Goal: Information Seeking & Learning: Learn about a topic

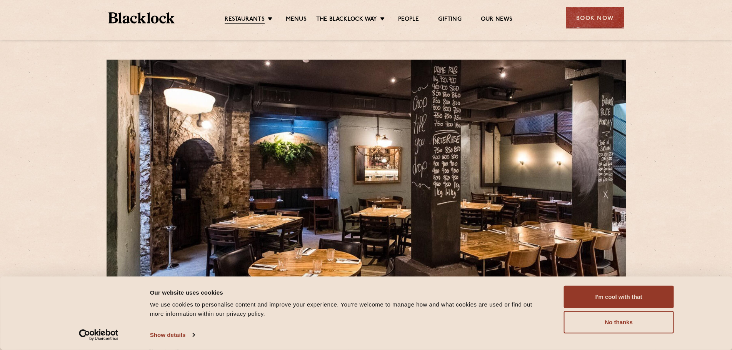
click at [266, 18] on li "Restaurants Soho City Shoreditch Covent Garden Canary Wharf Manchester Birmingh…" at bounding box center [251, 20] width 52 height 8
click at [296, 19] on link "Menus" at bounding box center [296, 20] width 21 height 8
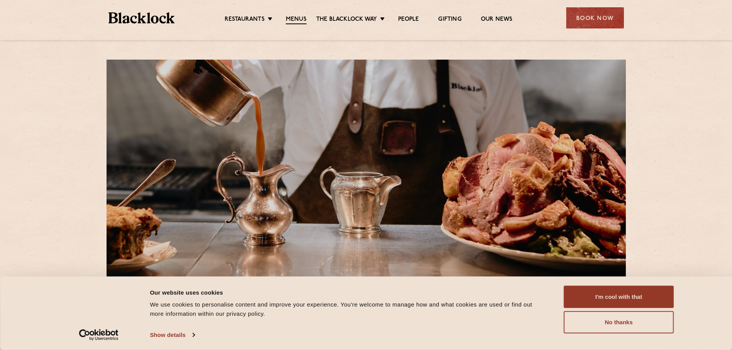
click at [150, 17] on img at bounding box center [141, 17] width 67 height 11
